Goal: Task Accomplishment & Management: Use online tool/utility

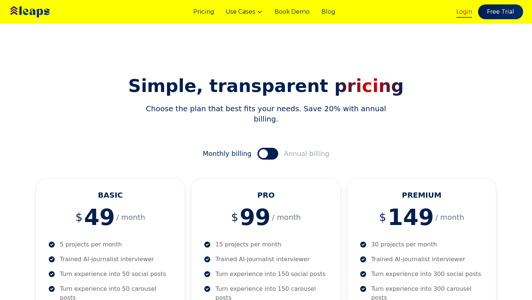
click at [467, 14] on link "Login" at bounding box center [464, 11] width 16 height 9
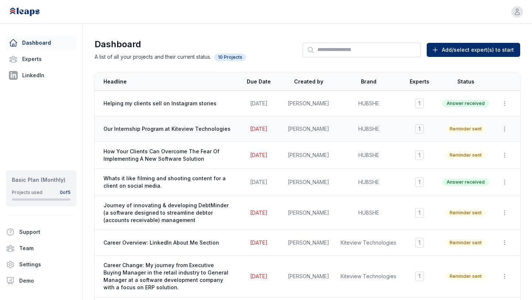
click at [195, 131] on span "Our Internship Program at Kiteview Technologies" at bounding box center [167, 128] width 129 height 7
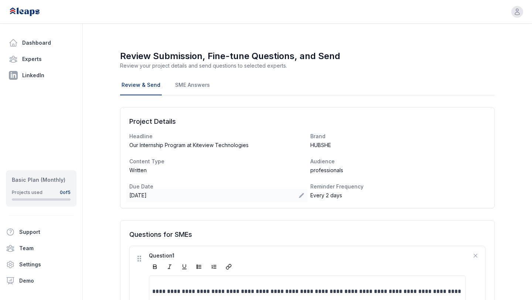
click at [300, 196] on icon at bounding box center [301, 195] width 5 height 5
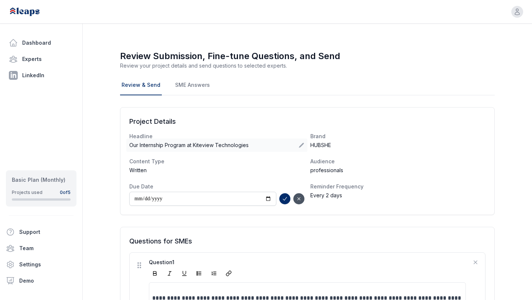
type input "**********"
click at [282, 200] on icon "submit" at bounding box center [285, 199] width 6 height 6
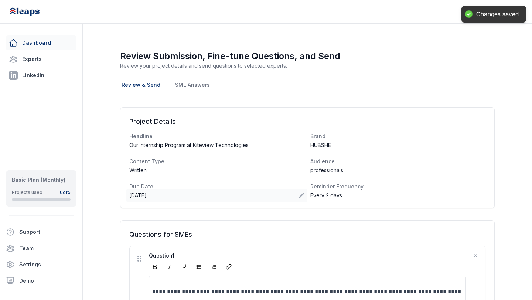
click at [47, 40] on link "Dashboard" at bounding box center [41, 42] width 71 height 15
